Goal: Register for event/course

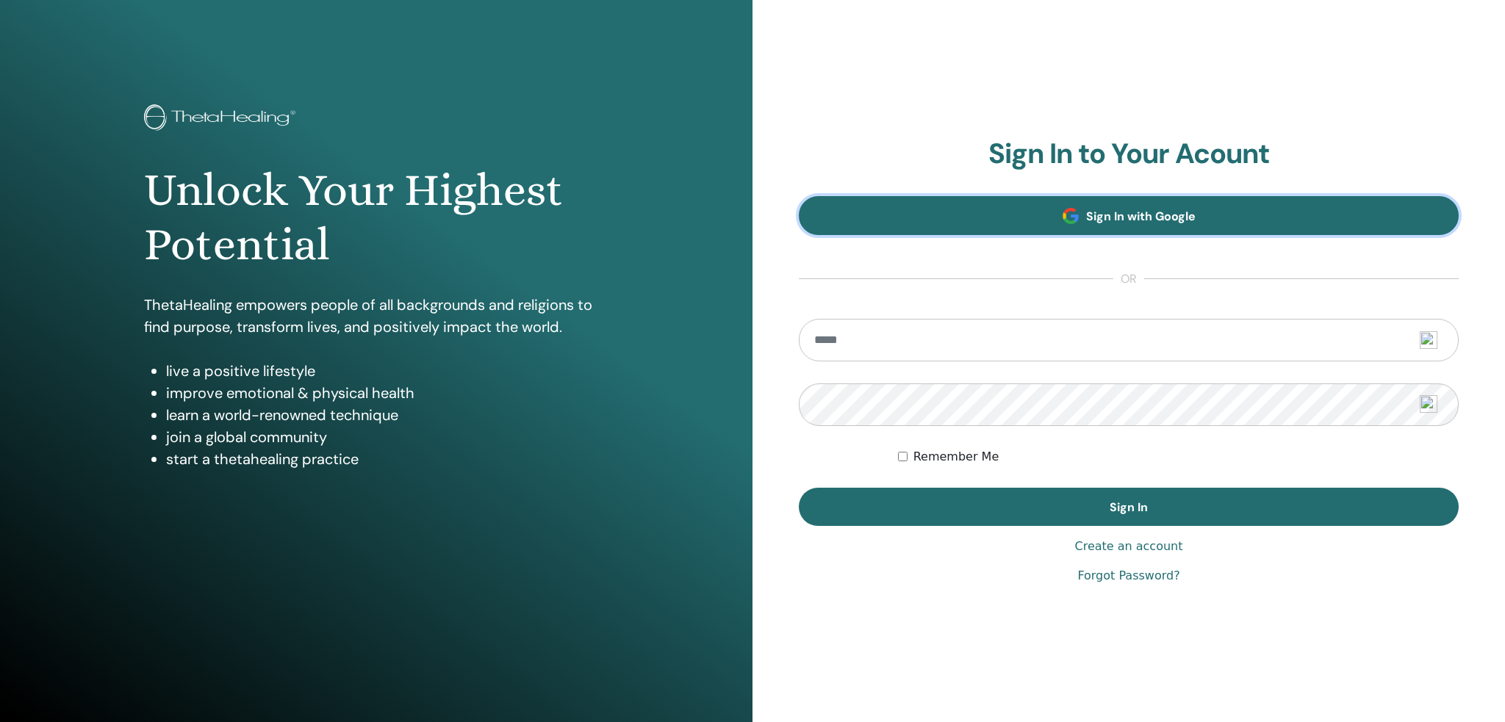
click at [1128, 214] on span "Sign In with Google" at bounding box center [1140, 216] width 109 height 15
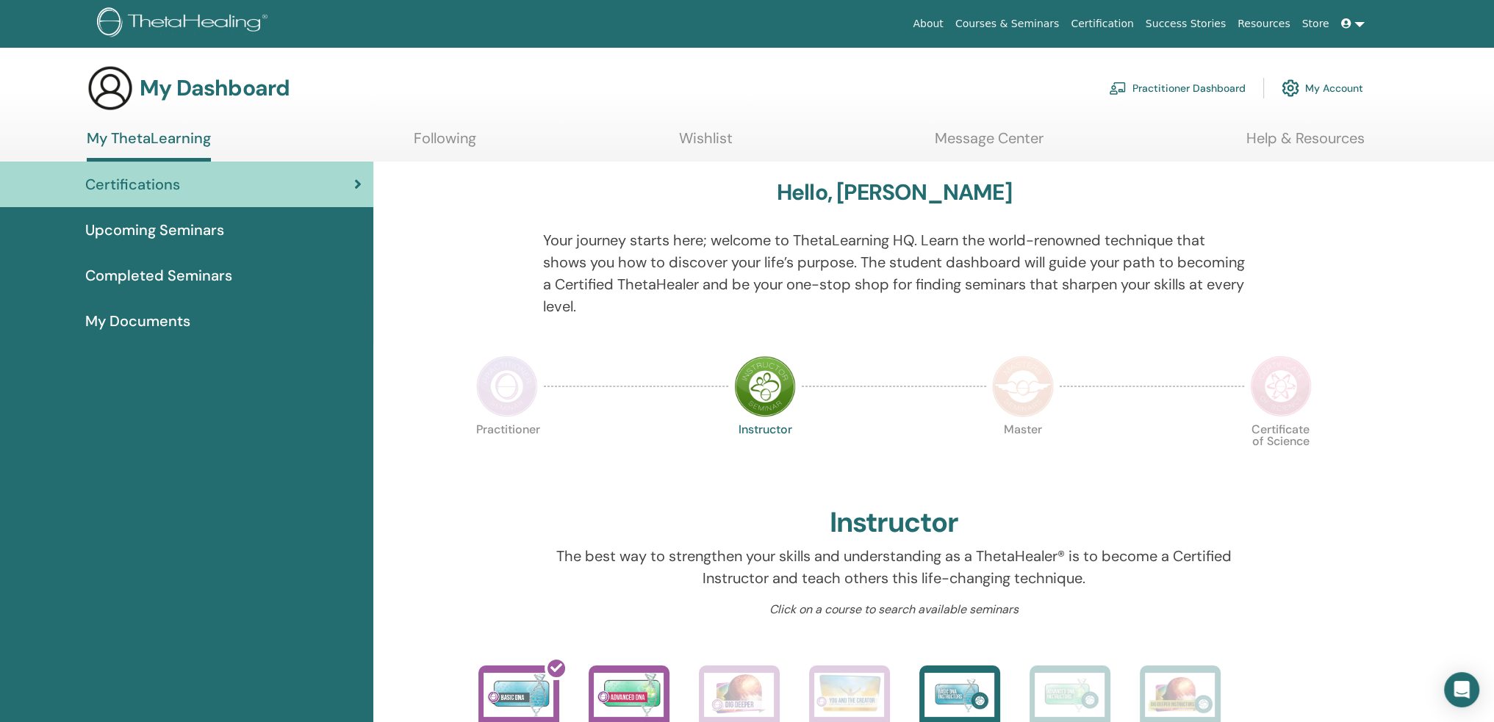
click at [1327, 90] on link "My Account" at bounding box center [1322, 88] width 82 height 32
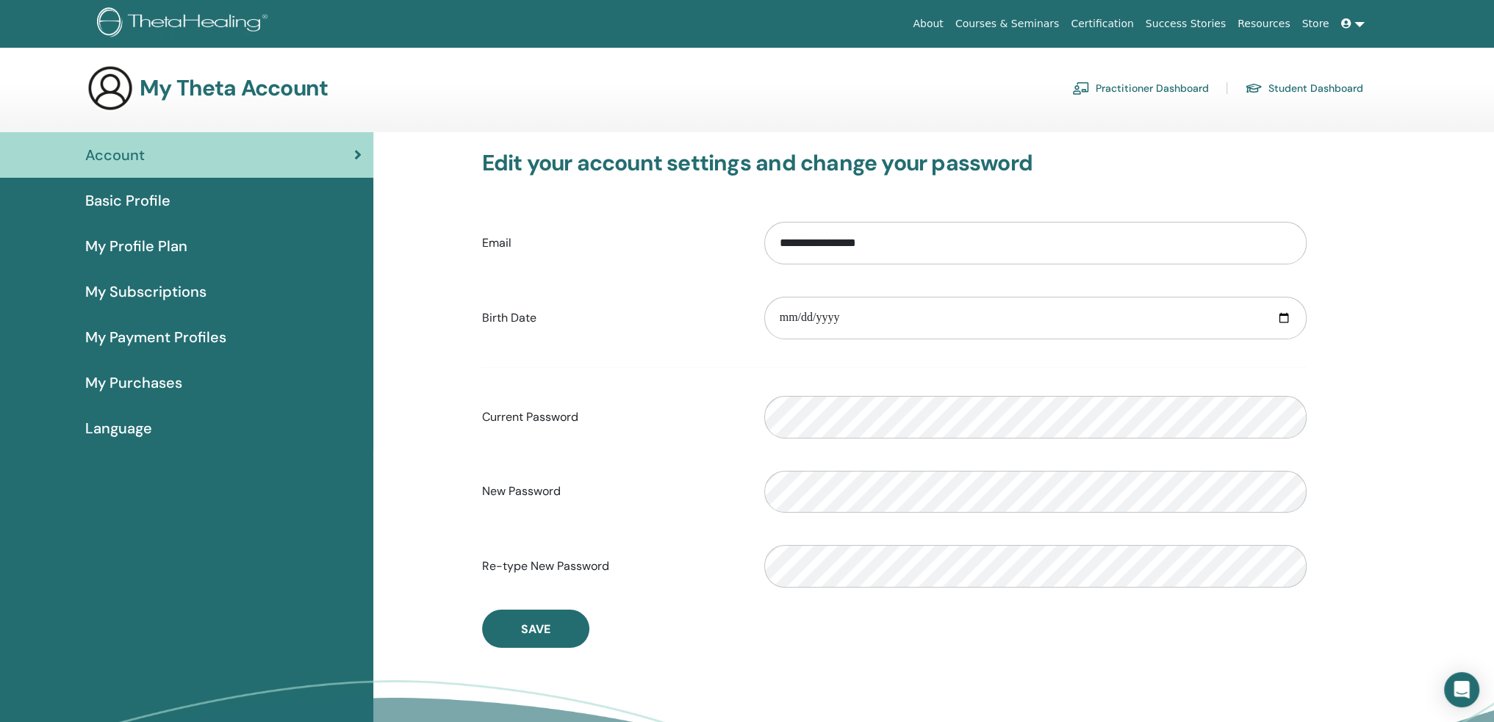
click at [1327, 90] on link "Student Dashboard" at bounding box center [1304, 88] width 118 height 24
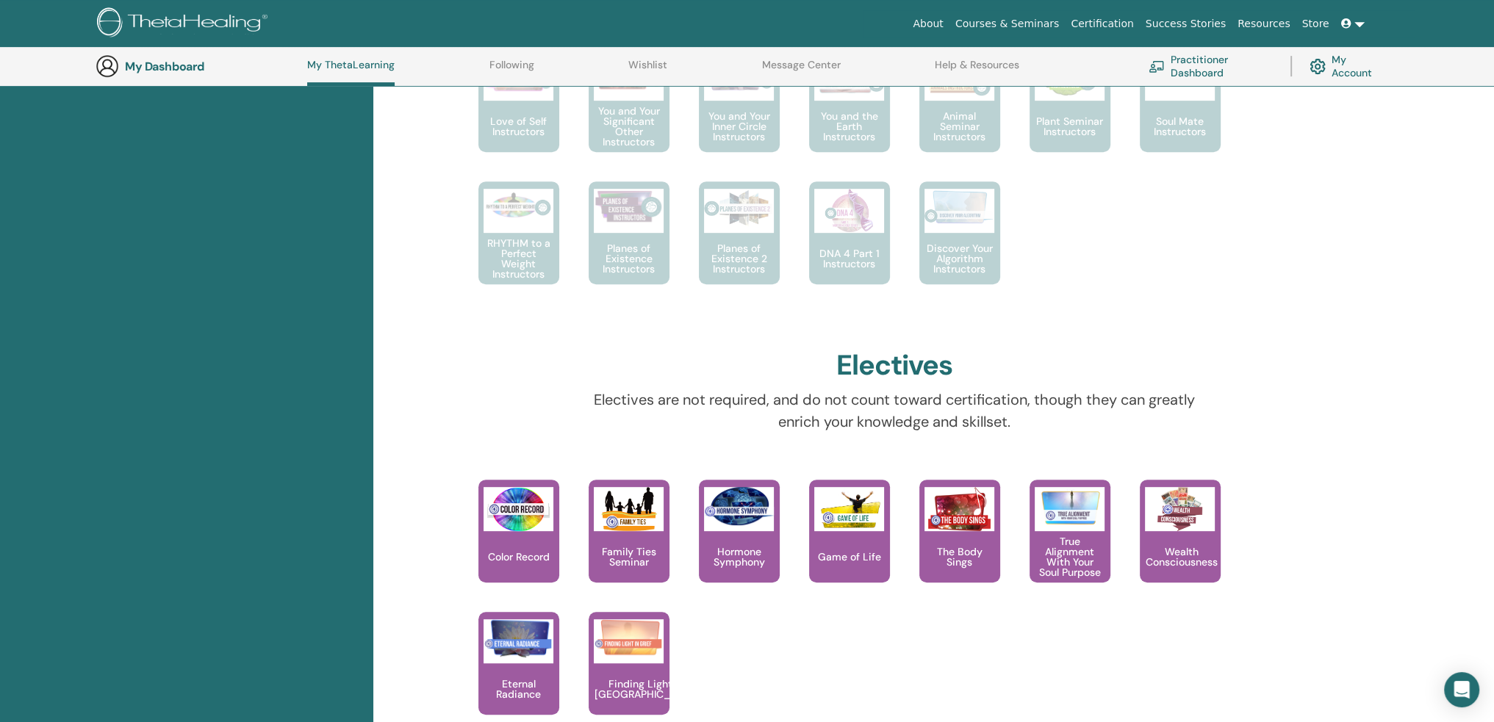
scroll to position [479, 0]
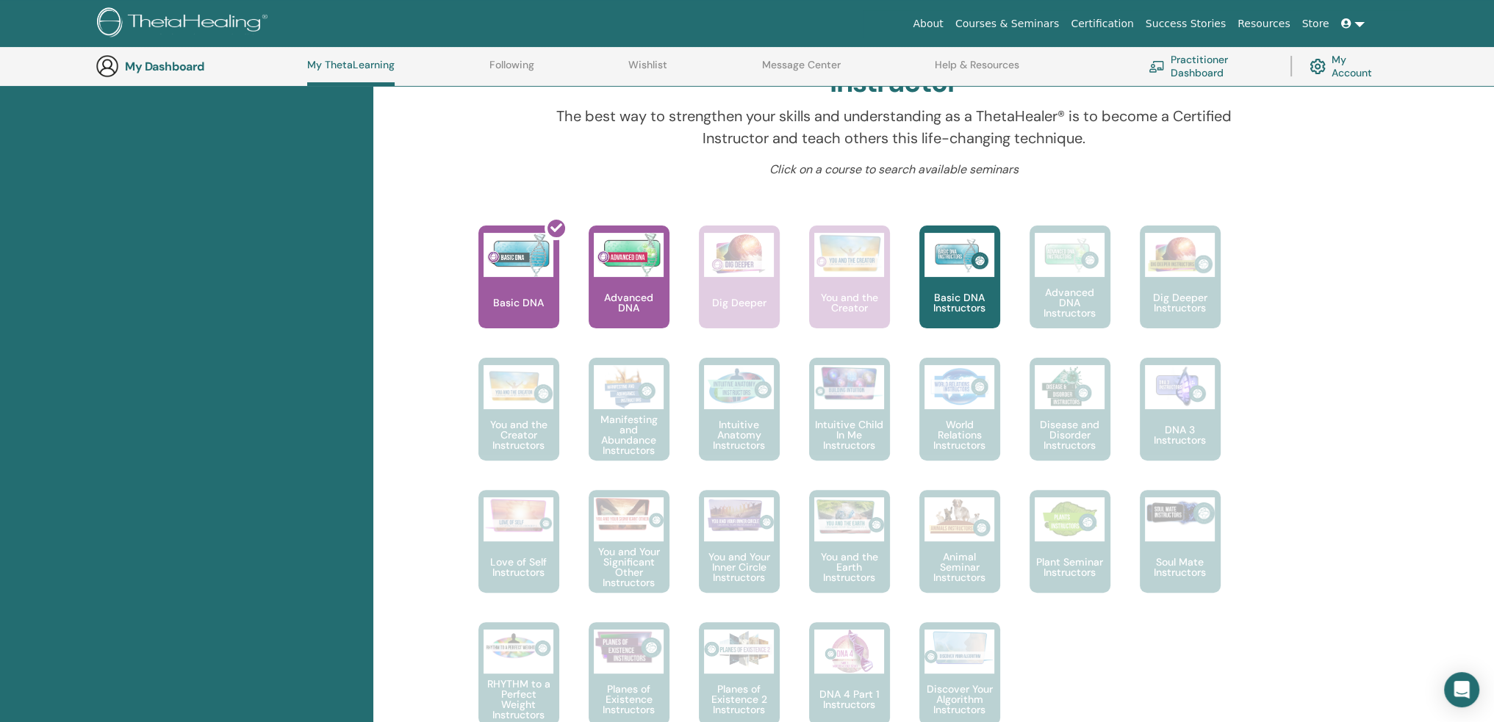
click at [1346, 60] on link "My Account" at bounding box center [1346, 66] width 74 height 32
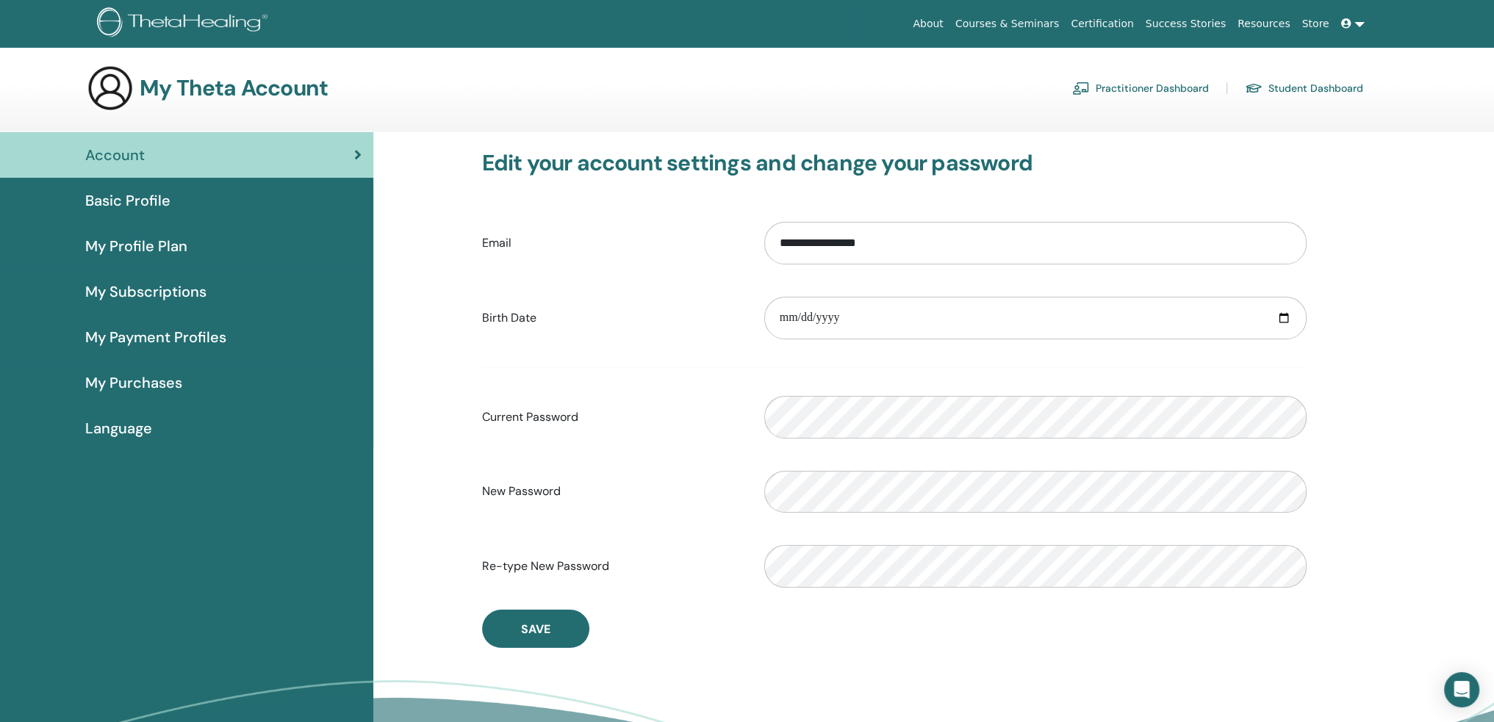
click at [1354, 25] on span at bounding box center [1347, 24] width 13 height 12
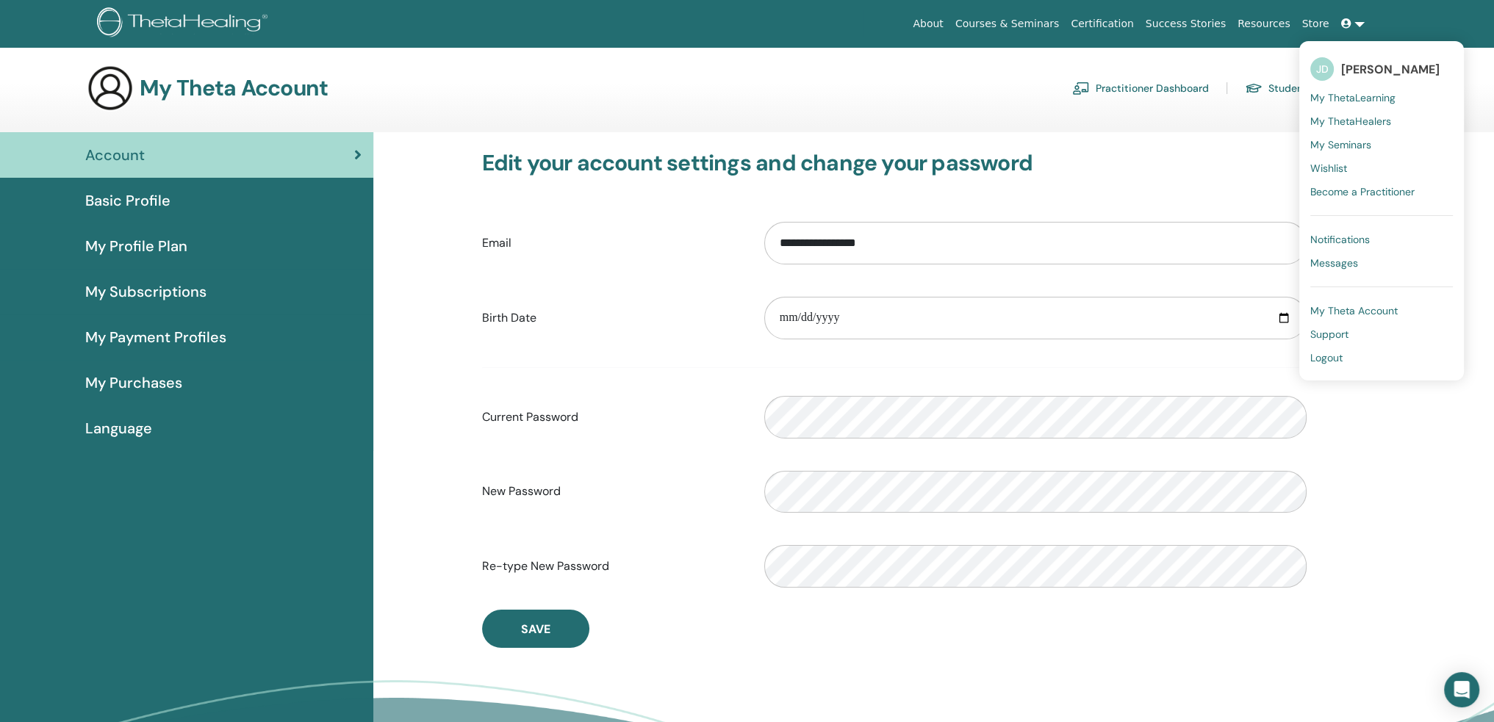
click at [1346, 98] on span "My ThetaLearning" at bounding box center [1352, 97] width 85 height 13
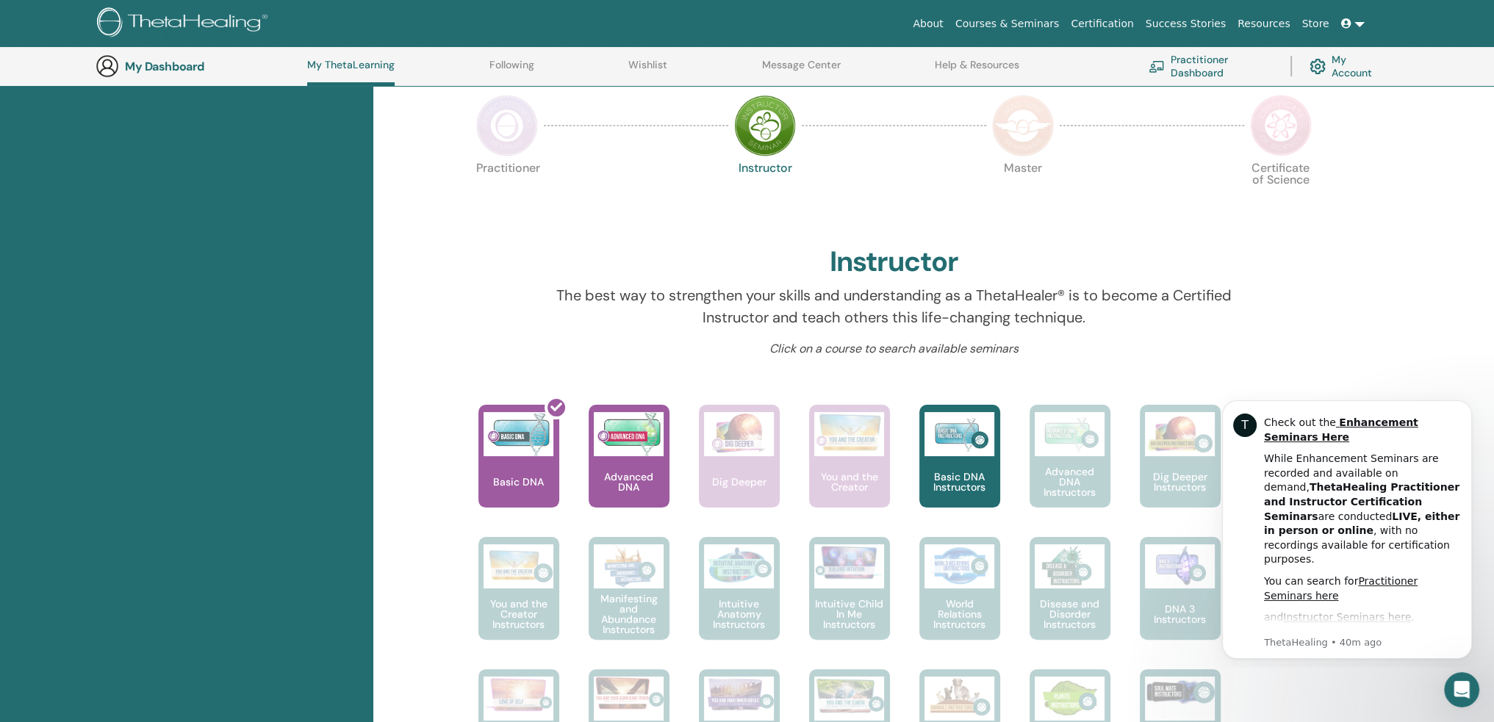
scroll to position [112, 0]
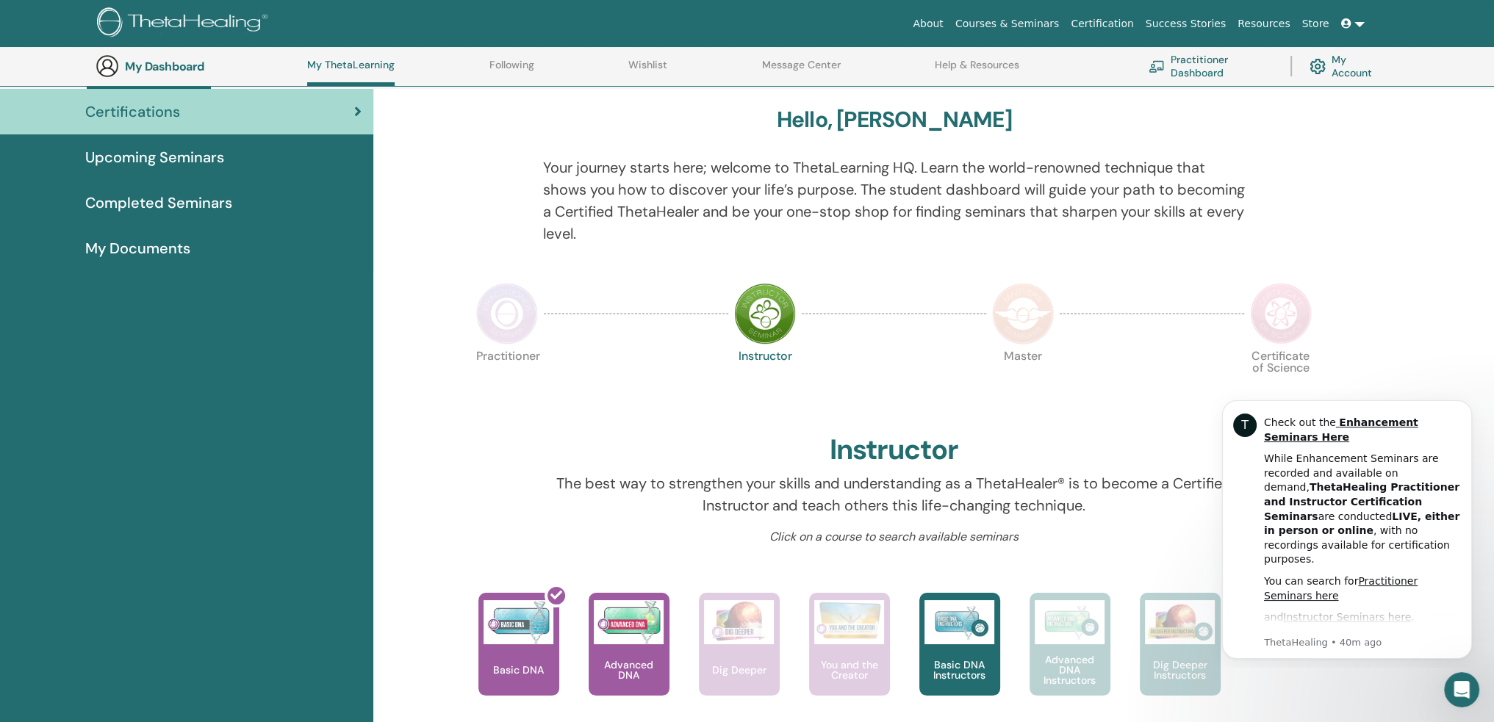
click at [199, 156] on span "Upcoming Seminars" at bounding box center [154, 157] width 139 height 22
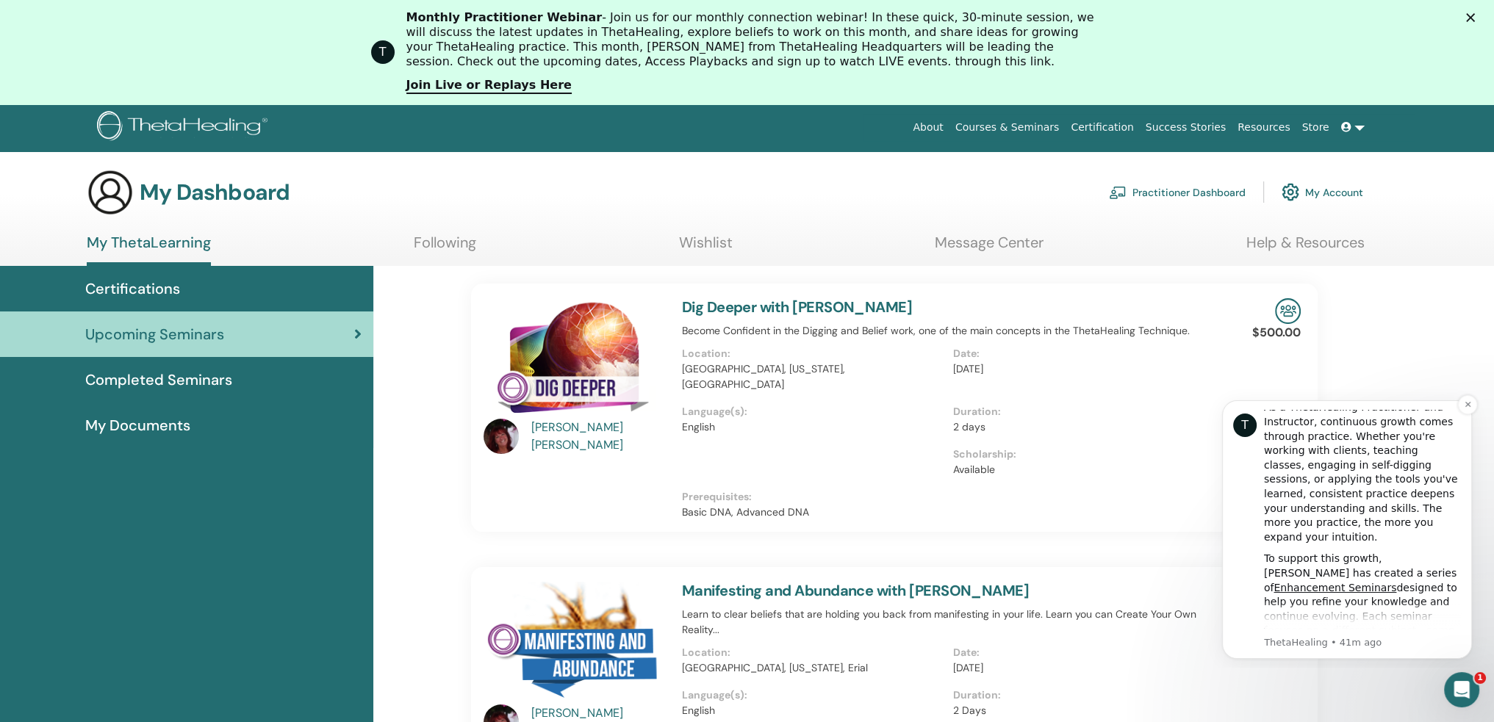
scroll to position [73, 0]
click at [1469, 403] on icon "Dismiss notification" at bounding box center [1466, 404] width 5 height 5
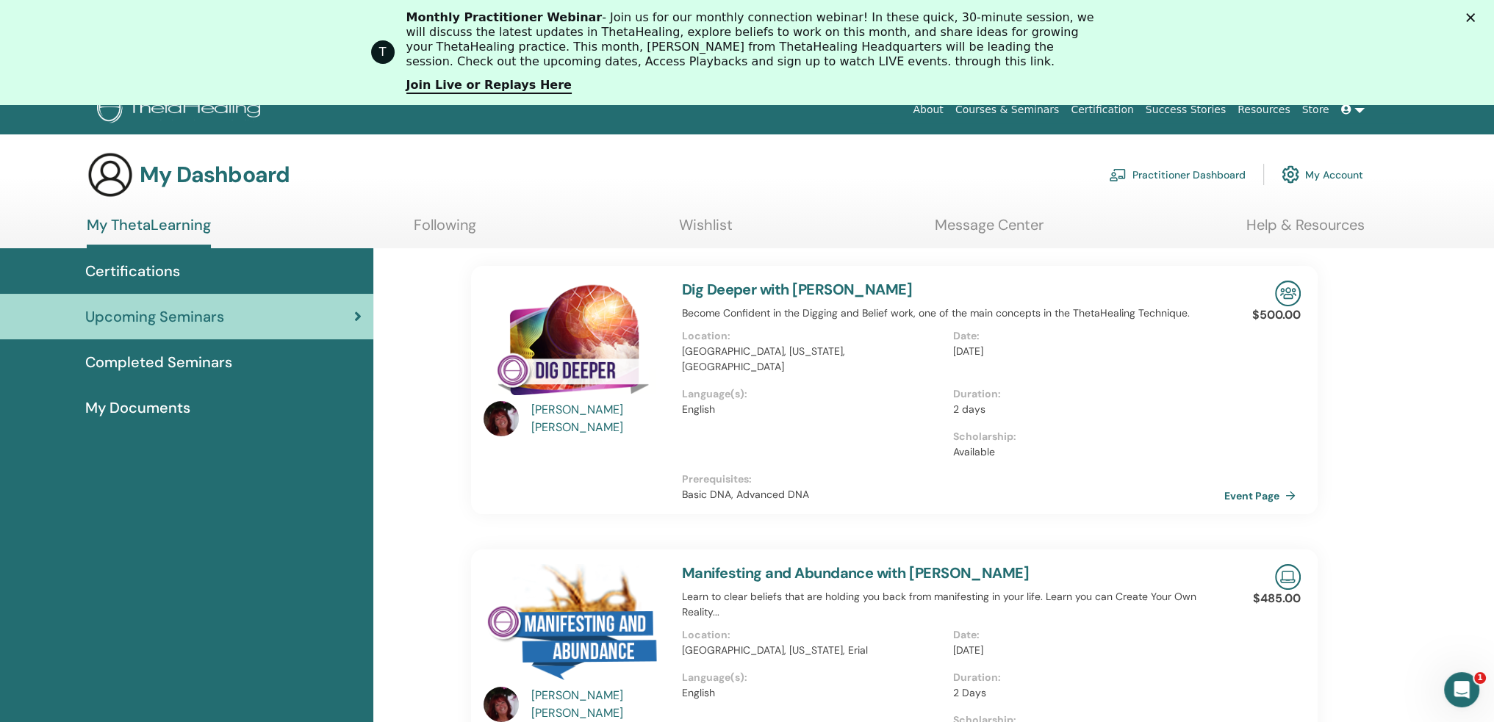
scroll to position [0, 0]
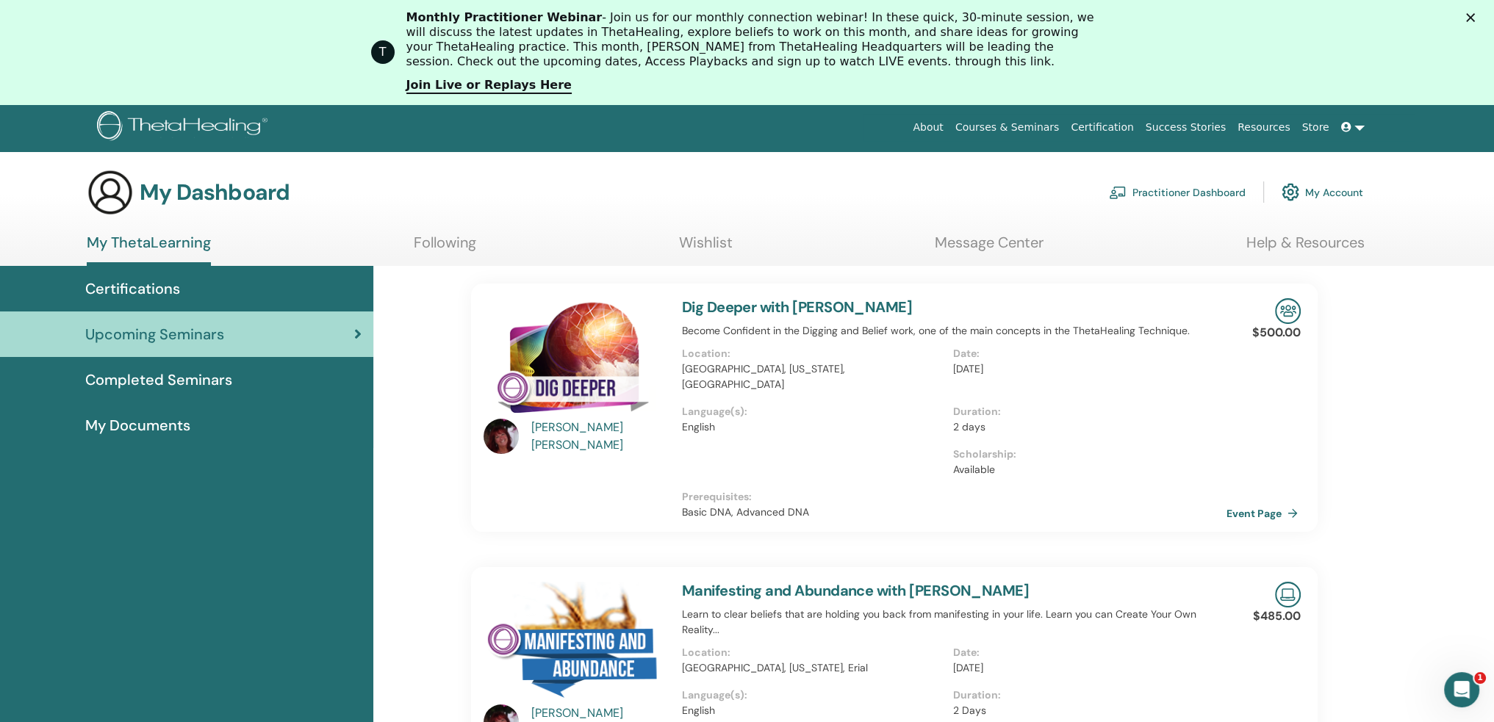
click at [1255, 503] on link "Event Page" at bounding box center [1264, 514] width 77 height 22
click at [1256, 503] on link "Event Page" at bounding box center [1264, 514] width 77 height 22
